Goal: Check status: Check status

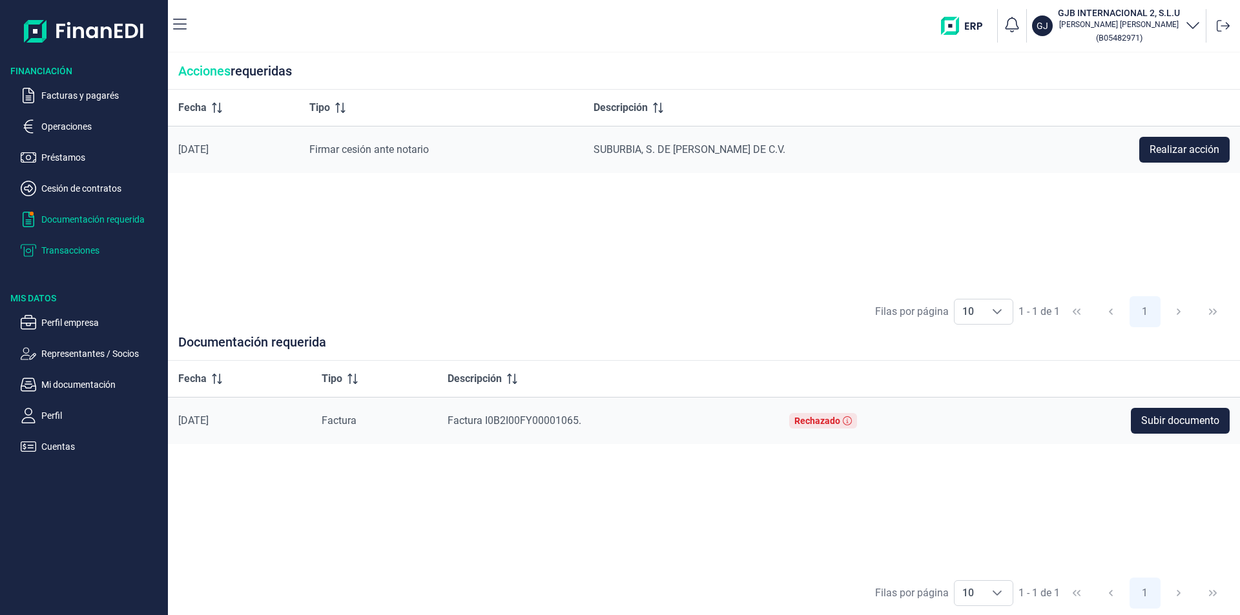
click at [62, 252] on p "Transacciones" at bounding box center [101, 250] width 121 height 15
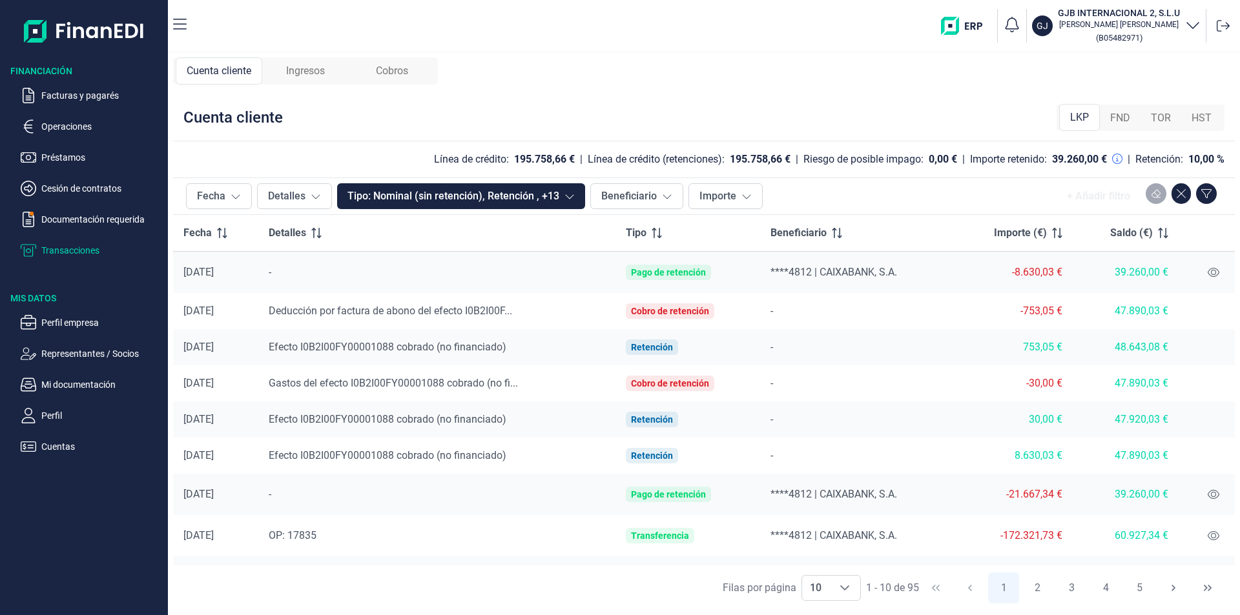
click at [307, 74] on span "Ingresos" at bounding box center [305, 70] width 39 height 15
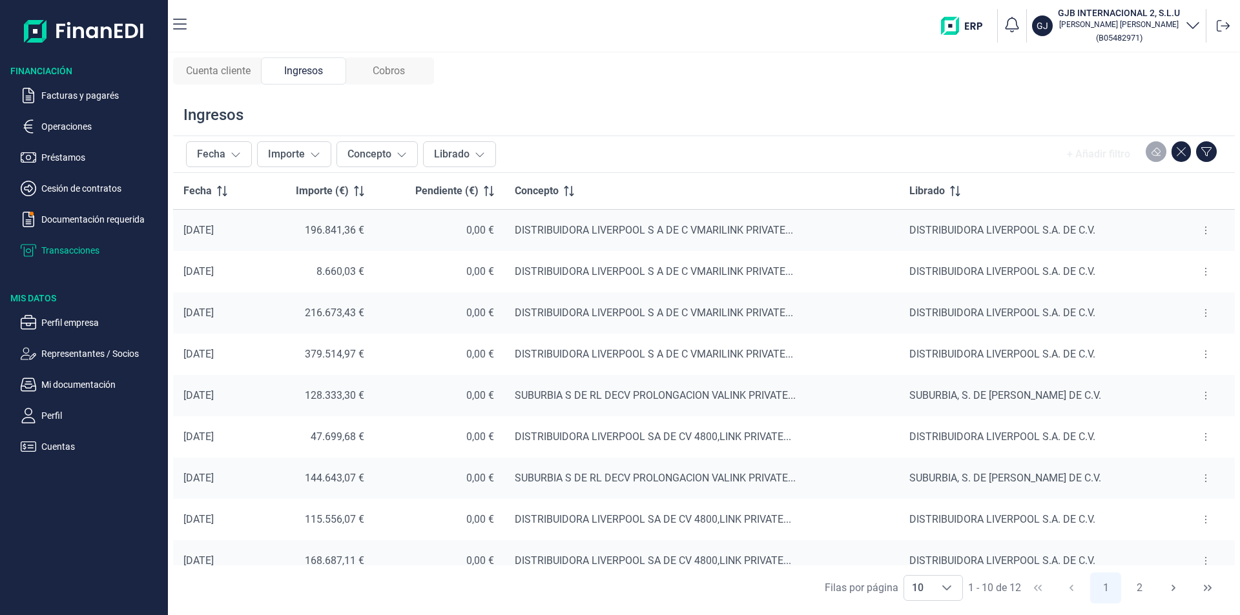
click at [223, 76] on span "Cuenta cliente" at bounding box center [218, 70] width 65 height 15
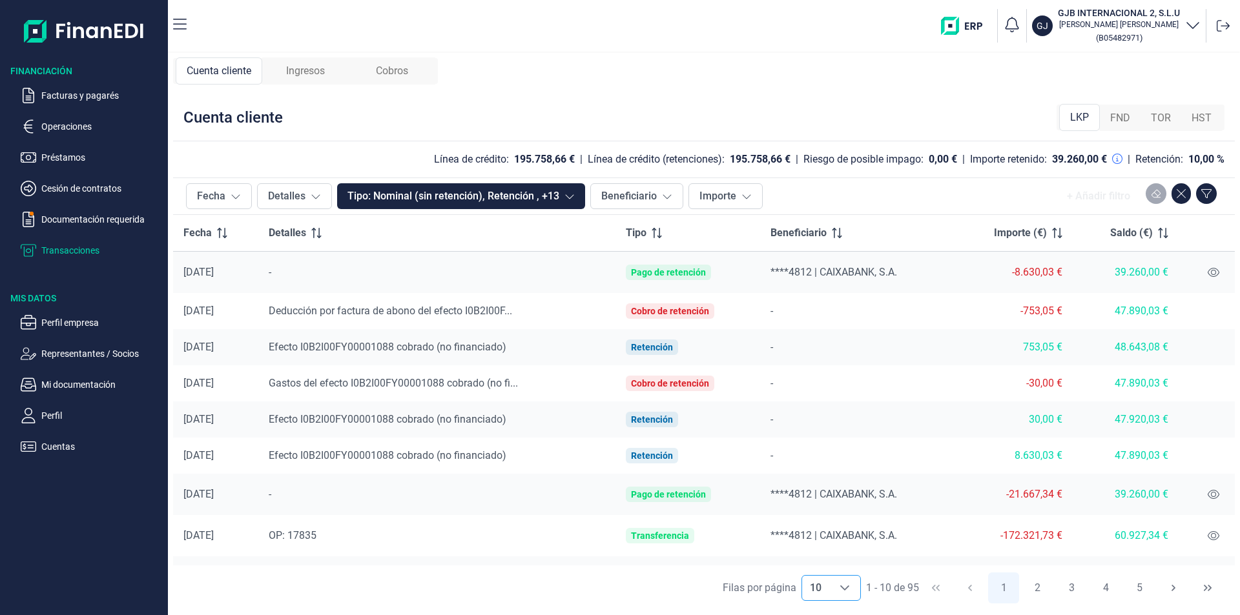
click at [847, 591] on icon "Choose" at bounding box center [845, 588] width 10 height 10
click at [829, 561] on li "100" at bounding box center [830, 559] width 59 height 31
type input "100"
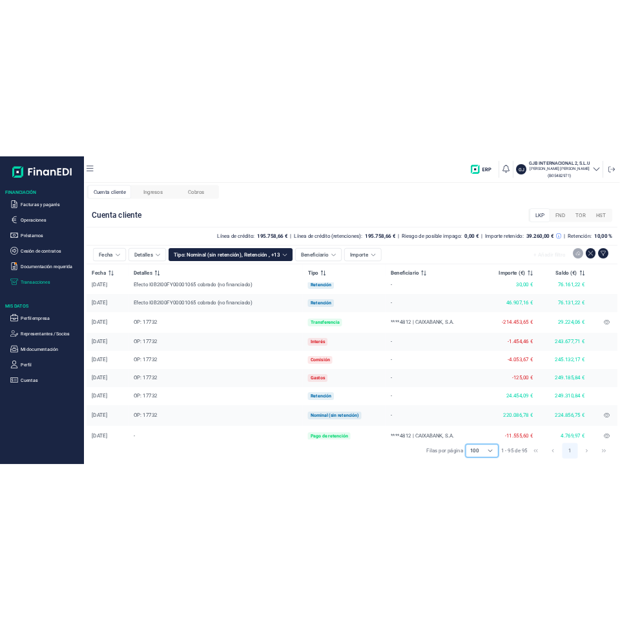
scroll to position [1744, 0]
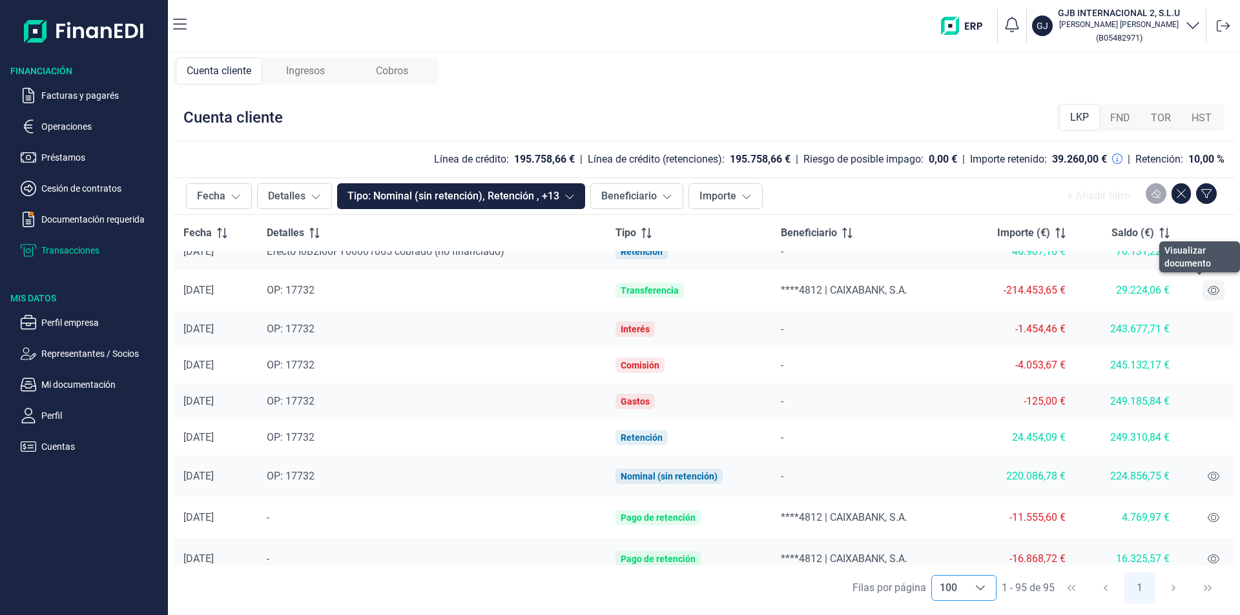
click at [1209, 289] on icon at bounding box center [1214, 290] width 12 height 10
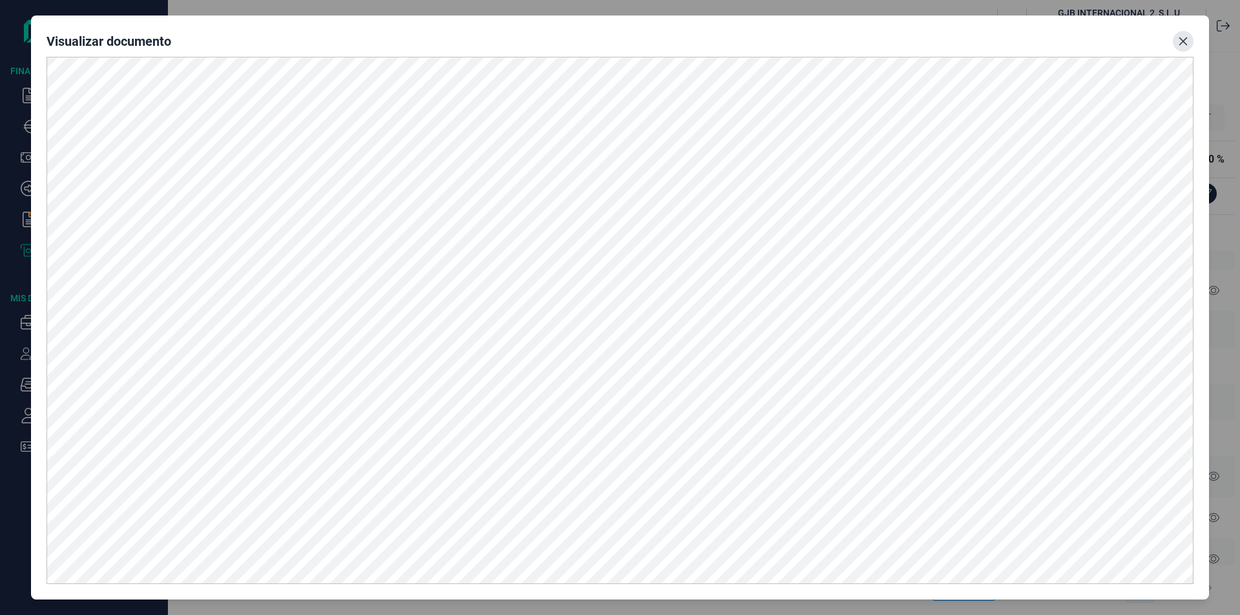
click at [1178, 41] on icon "Close" at bounding box center [1183, 41] width 10 height 10
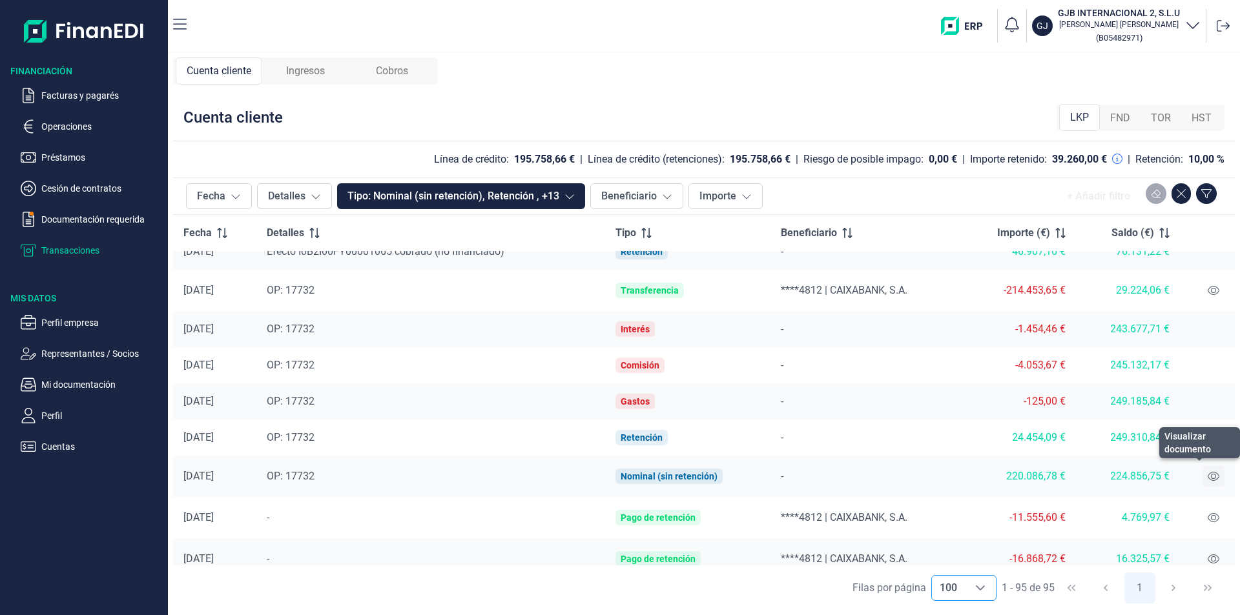
click at [1203, 475] on button at bounding box center [1214, 476] width 22 height 21
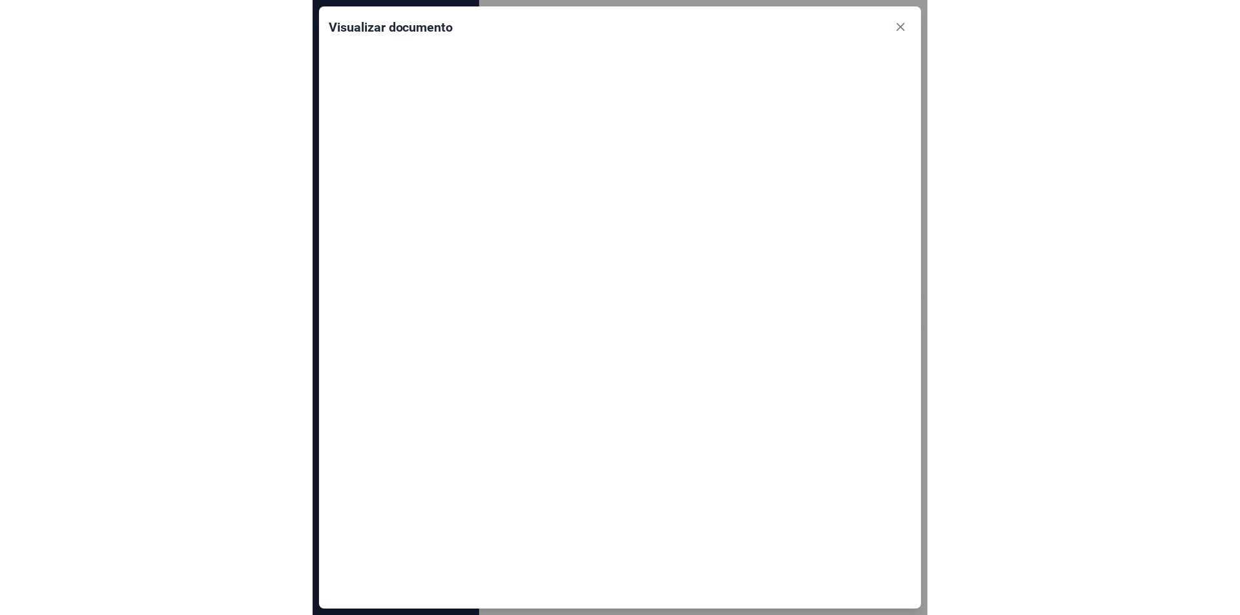
scroll to position [7872, 0]
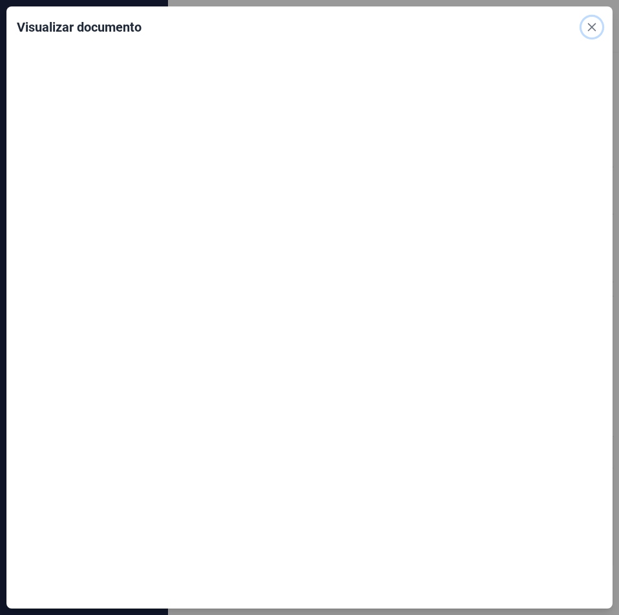
drag, startPoint x: 595, startPoint y: 25, endPoint x: 579, endPoint y: 211, distance: 187.3
click at [595, 25] on icon "Close" at bounding box center [592, 27] width 8 height 8
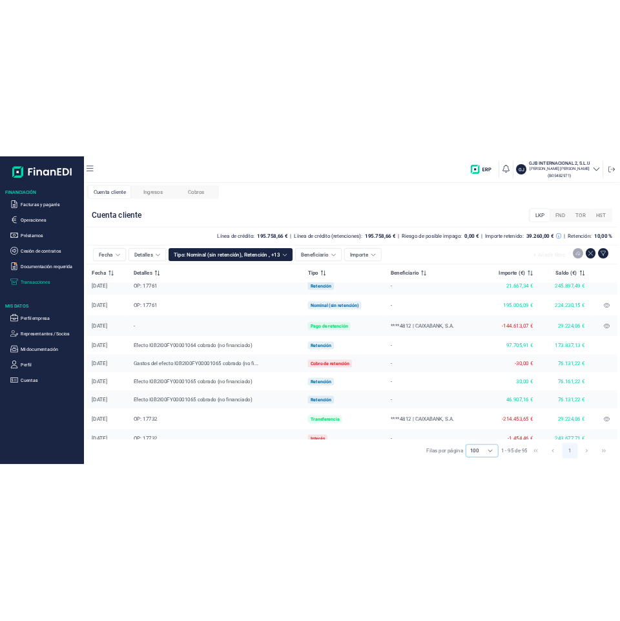
scroll to position [1487, 0]
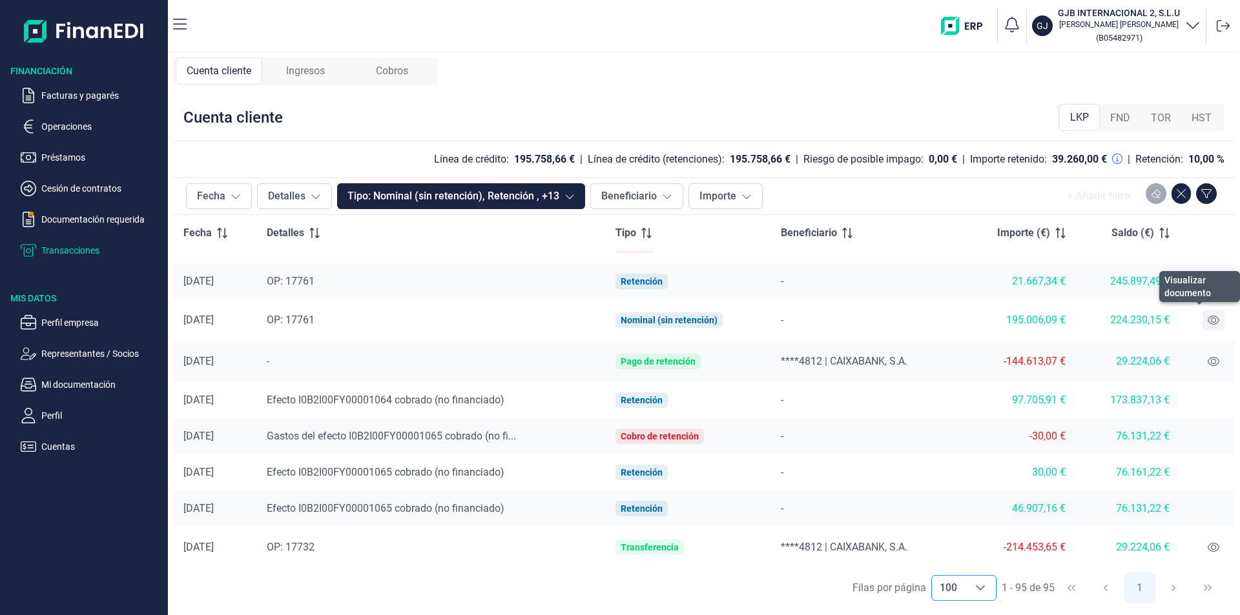
click at [1208, 318] on icon at bounding box center [1214, 320] width 12 height 9
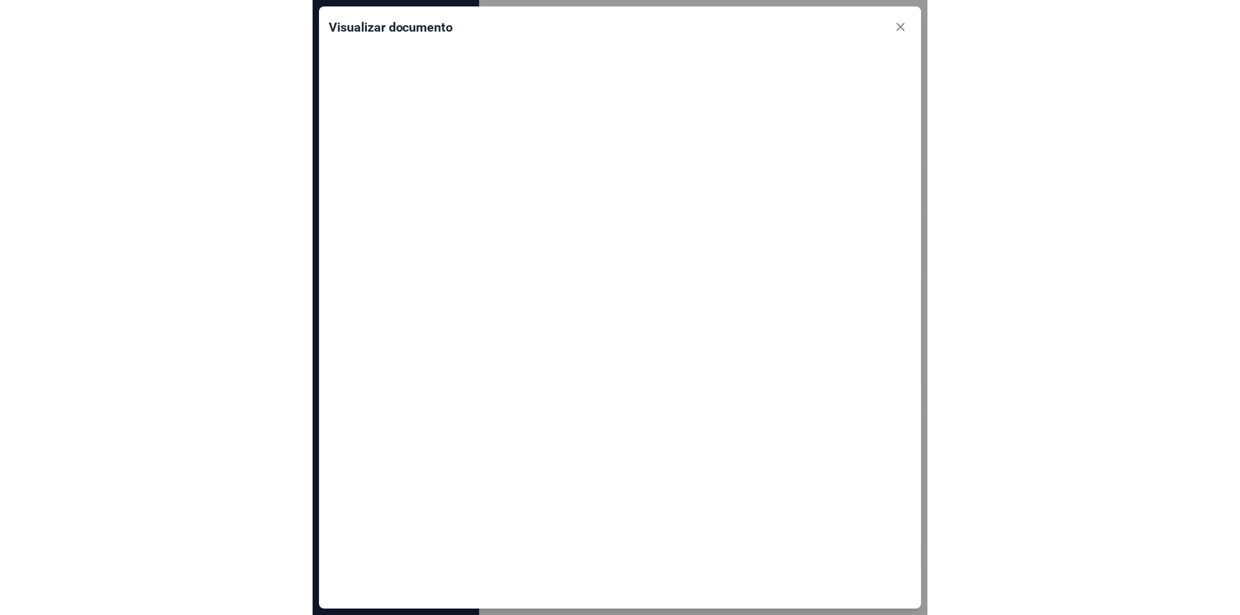
scroll to position [6656, 0]
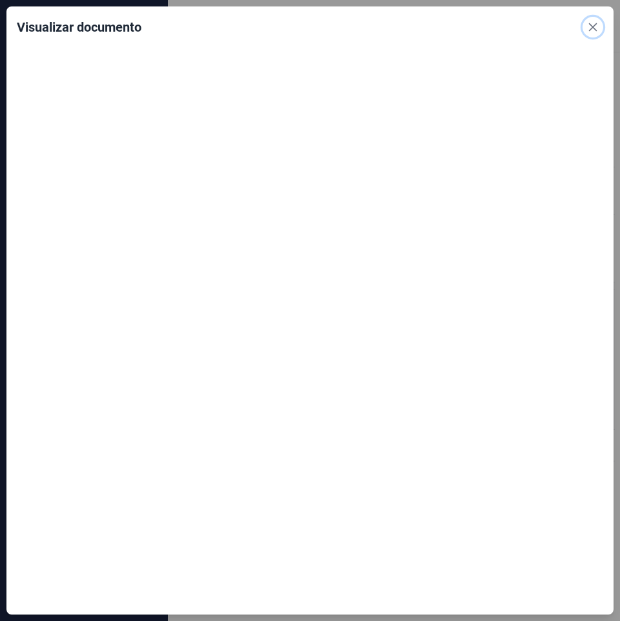
drag, startPoint x: 597, startPoint y: 26, endPoint x: 599, endPoint y: 171, distance: 145.3
click at [597, 26] on icon "Close" at bounding box center [593, 27] width 10 height 10
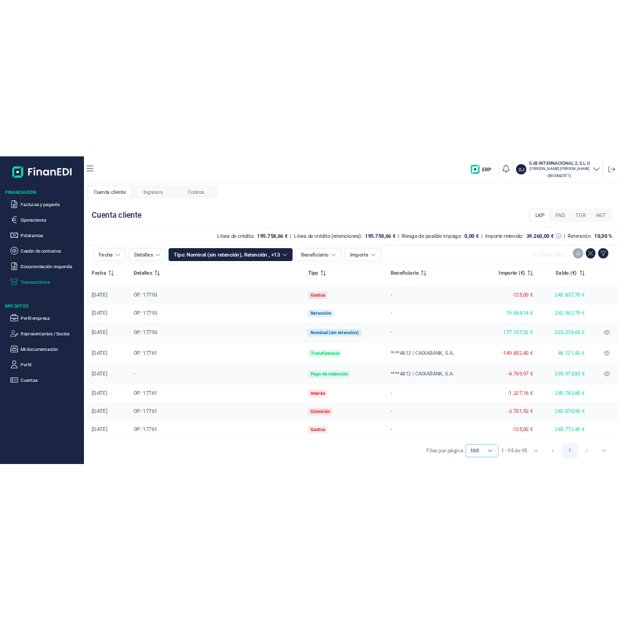
scroll to position [1165, 0]
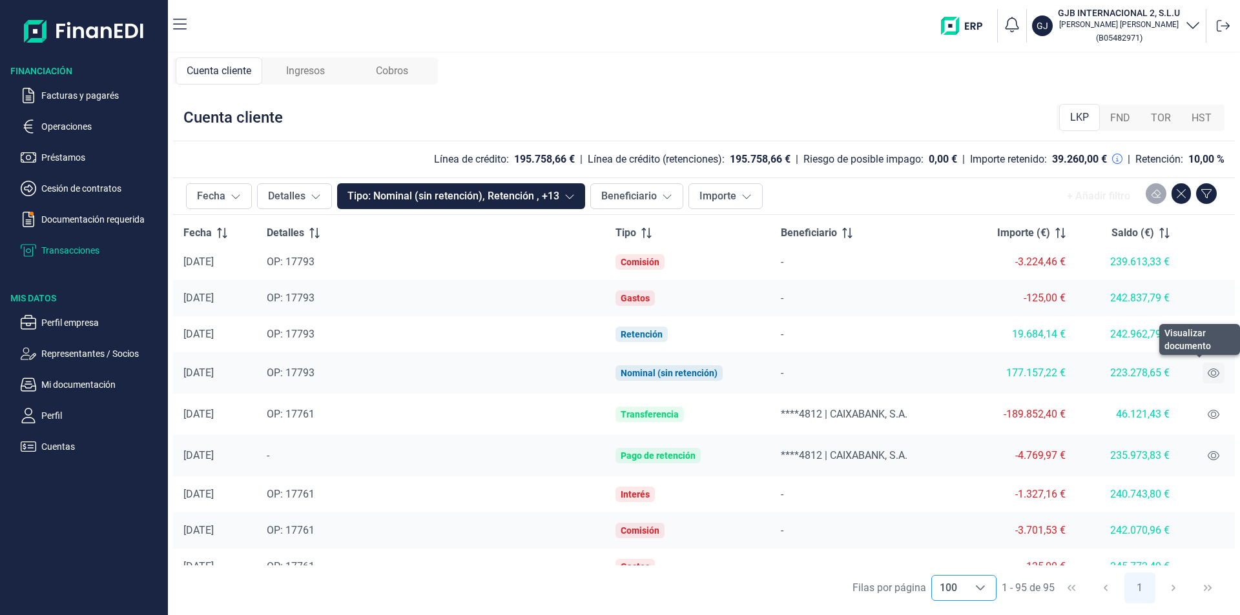
click at [1208, 373] on icon at bounding box center [1214, 373] width 12 height 10
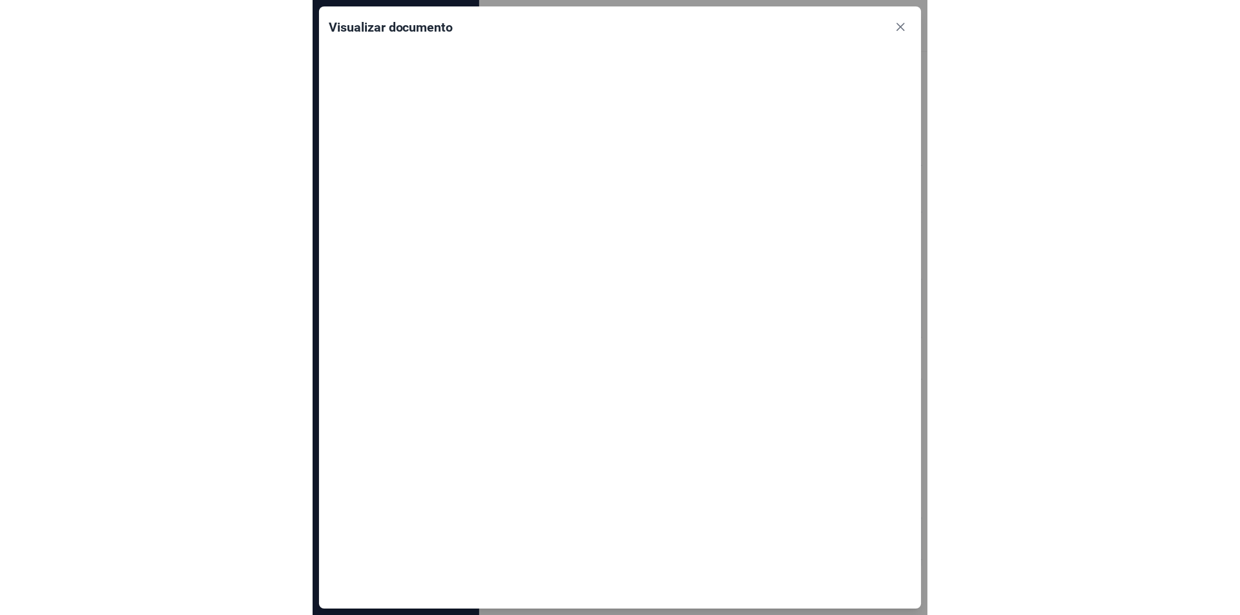
scroll to position [5234, 0]
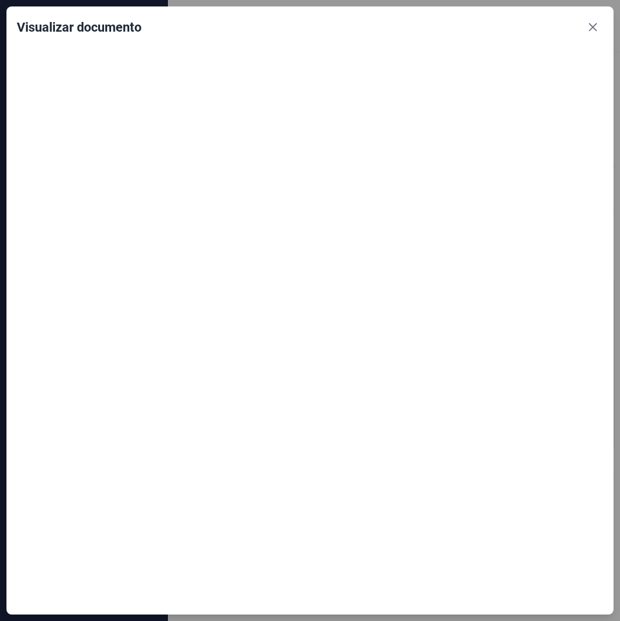
click at [448, 196] on div at bounding box center [310, 324] width 587 height 562
drag, startPoint x: 592, startPoint y: 24, endPoint x: 598, endPoint y: 174, distance: 150.6
click at [592, 24] on icon "Close" at bounding box center [593, 27] width 10 height 10
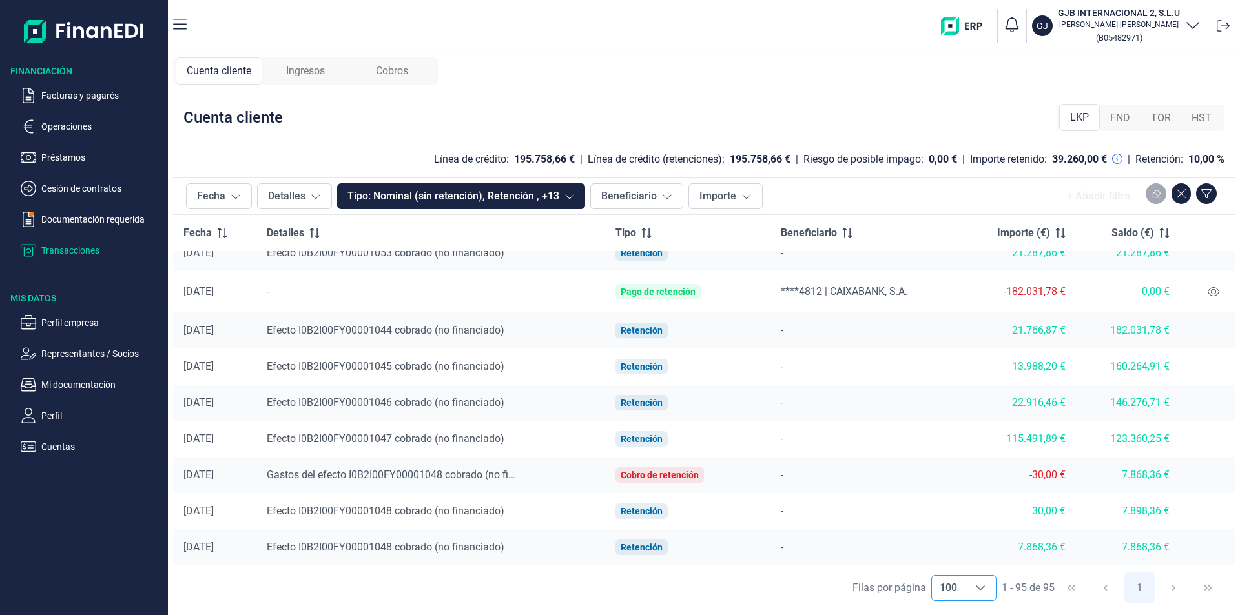
scroll to position [1166, 0]
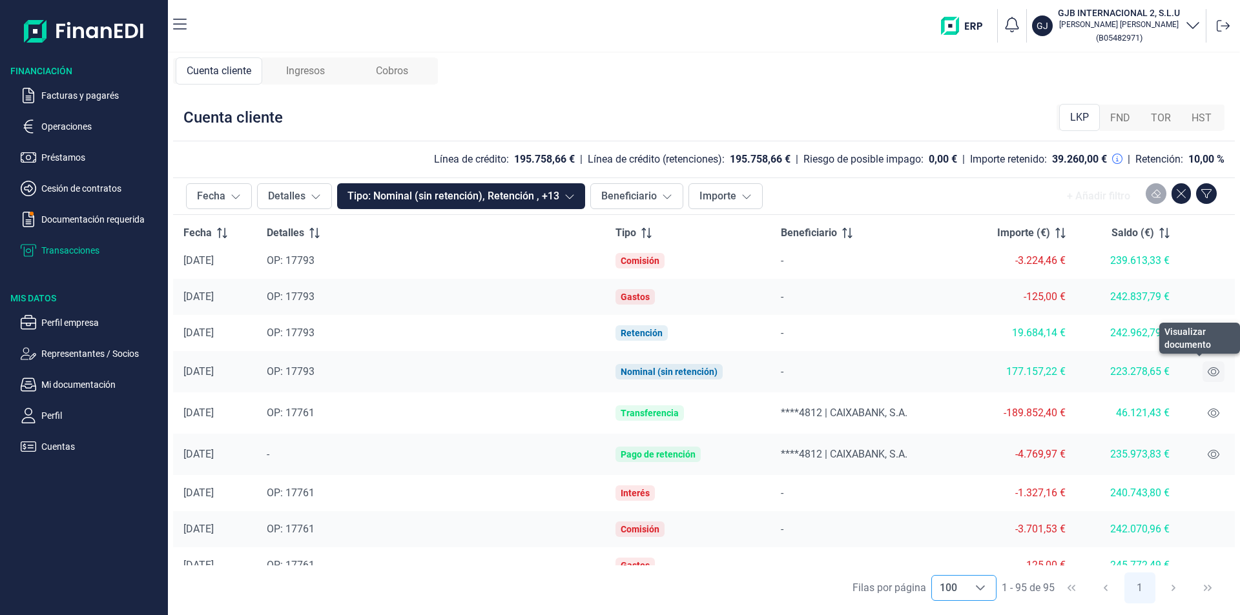
click at [1208, 368] on icon at bounding box center [1214, 372] width 12 height 10
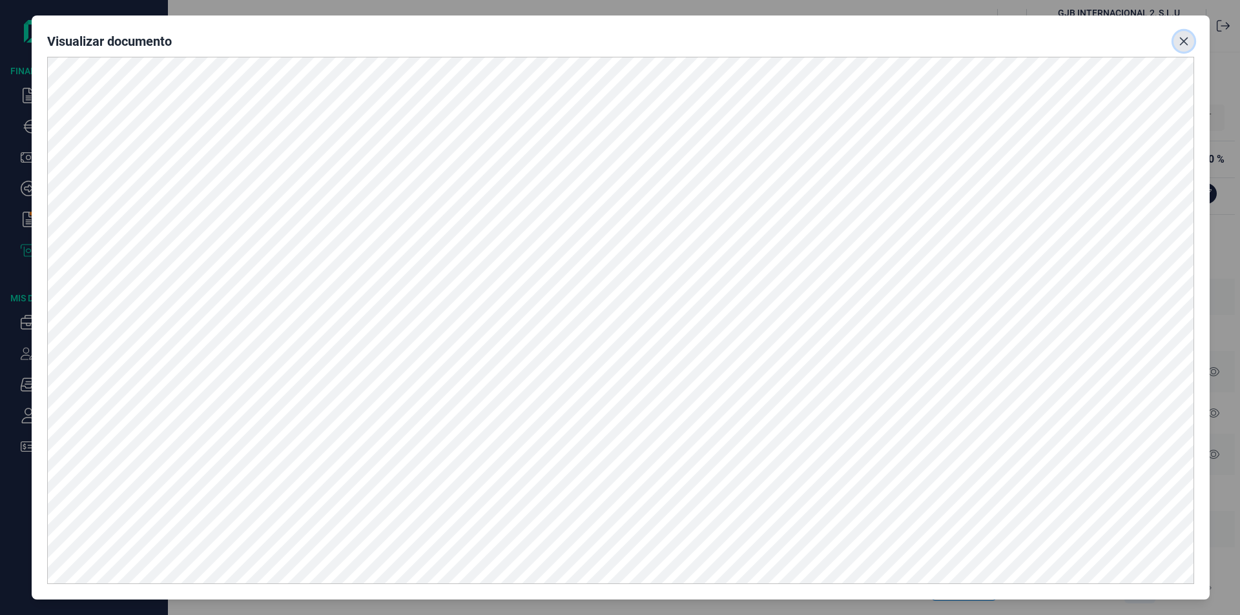
click at [1185, 46] on button "Close" at bounding box center [1183, 41] width 21 height 21
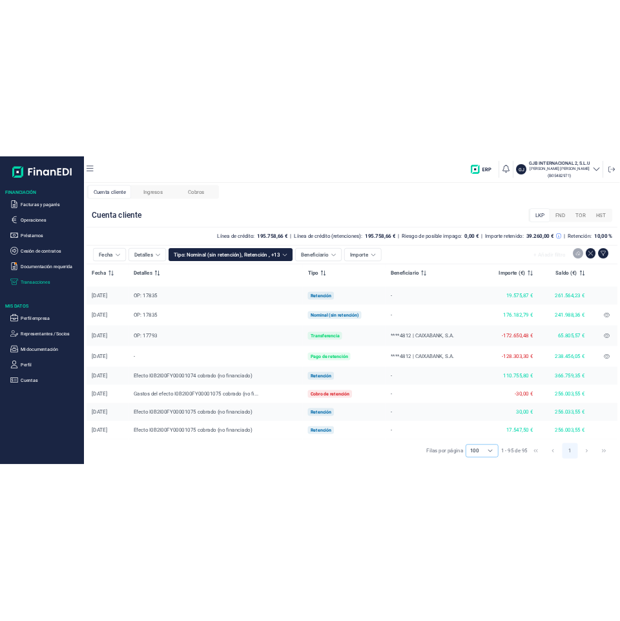
scroll to position [779, 0]
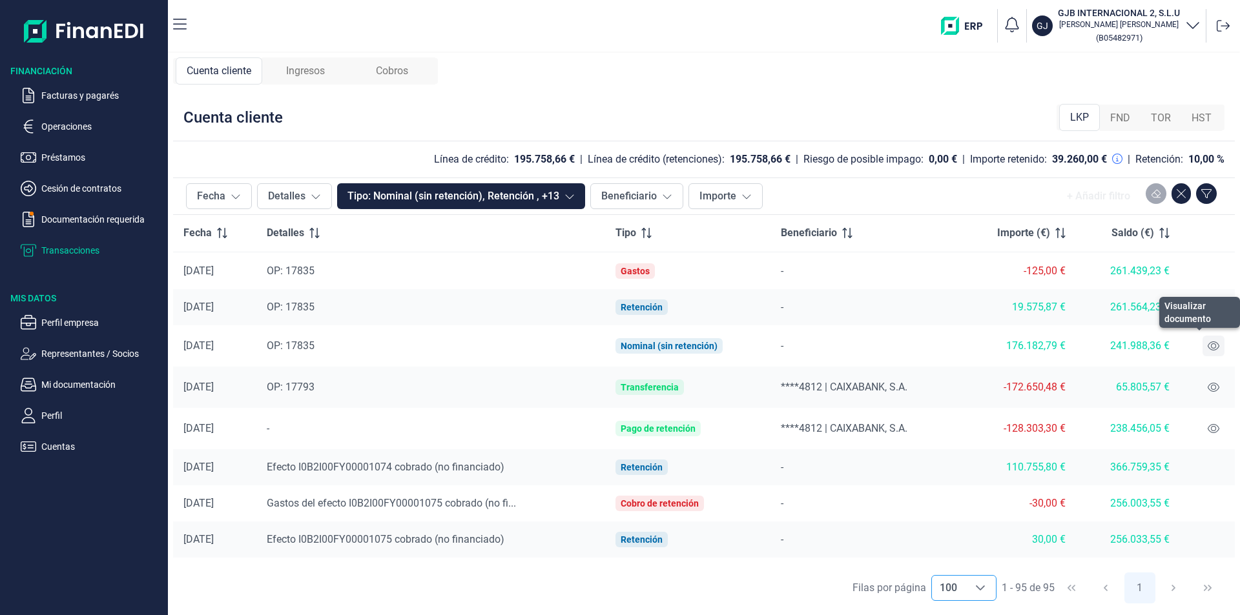
click at [1208, 348] on icon at bounding box center [1214, 346] width 12 height 9
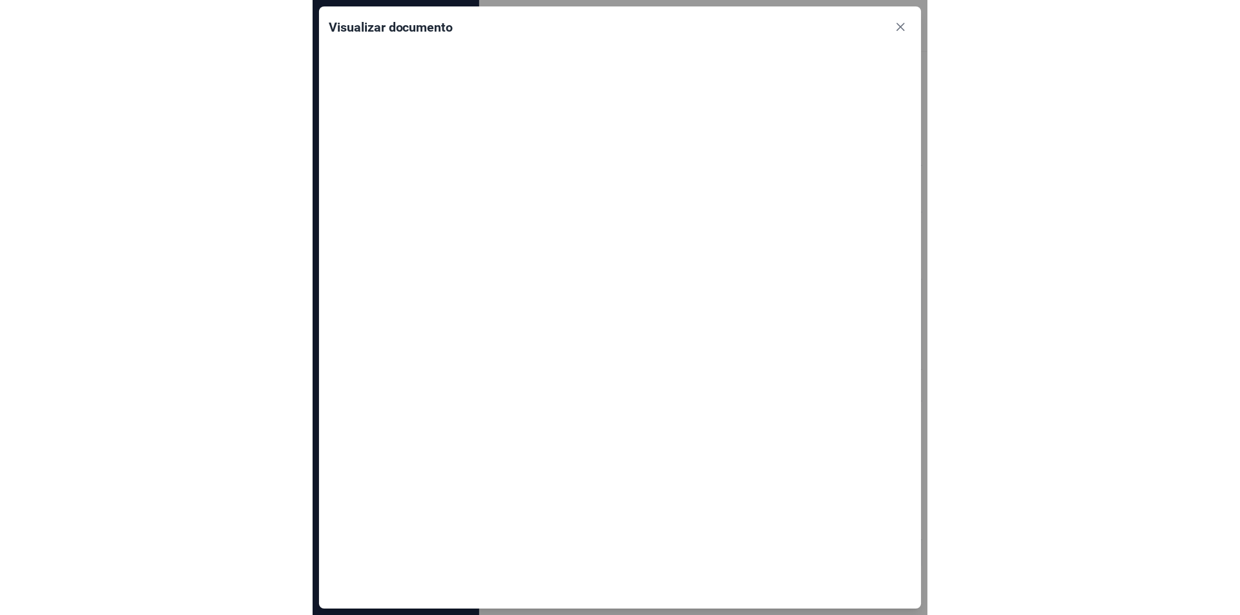
scroll to position [3339, 0]
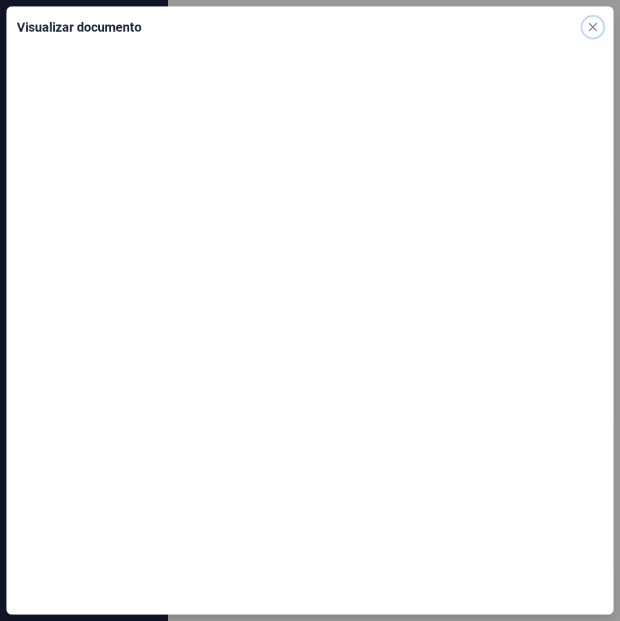
drag, startPoint x: 595, startPoint y: 23, endPoint x: 617, endPoint y: 151, distance: 130.5
click at [595, 23] on icon "Close" at bounding box center [593, 27] width 10 height 10
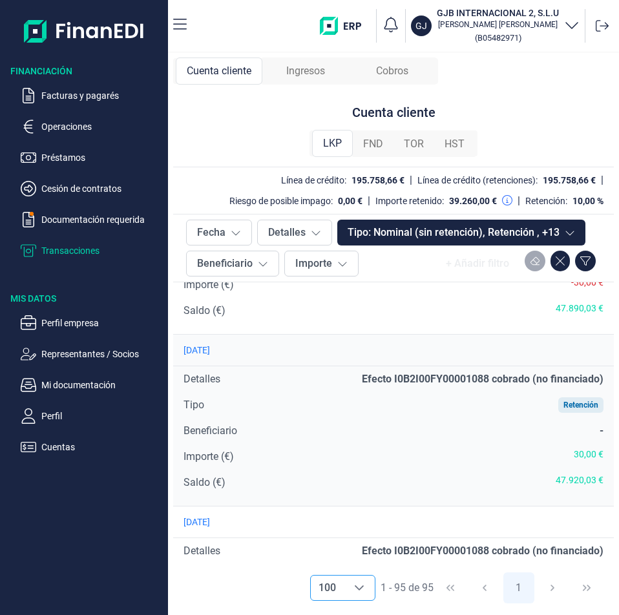
scroll to position [2801, 0]
